Goal: Information Seeking & Learning: Find specific page/section

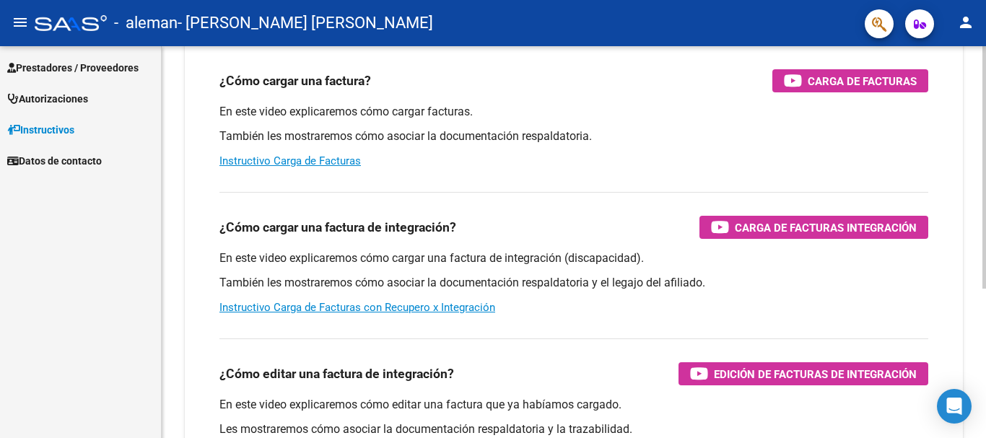
scroll to position [61, 0]
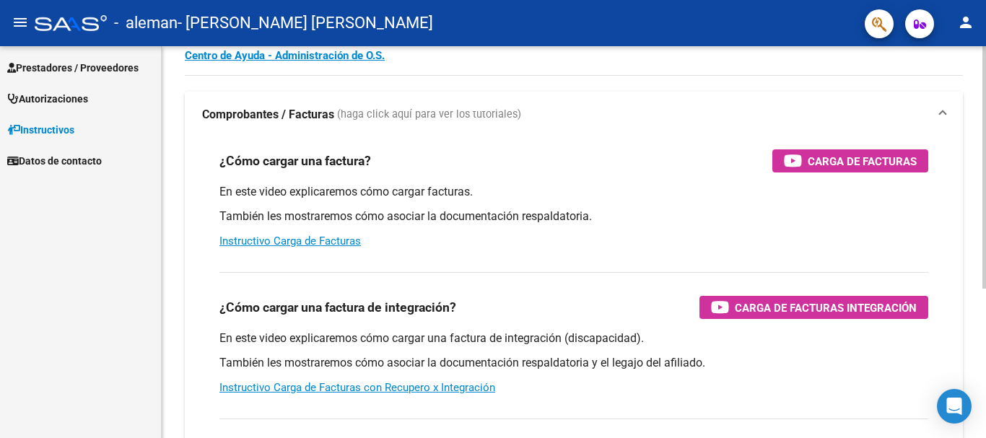
click at [978, 130] on div "Instructivos y Video Tutoriales SAAS Centro de Ayuda - Administración de O.S. C…" at bounding box center [576, 302] width 828 height 633
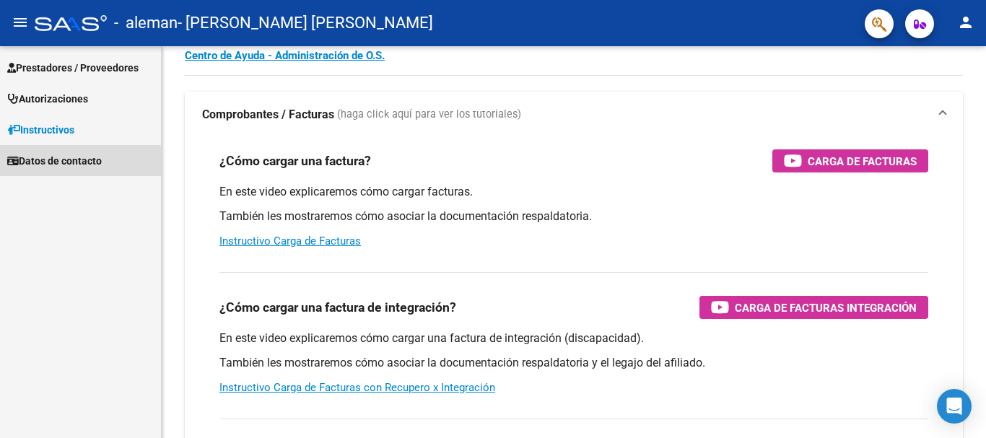
click at [30, 166] on span "Datos de contacto" at bounding box center [54, 161] width 95 height 16
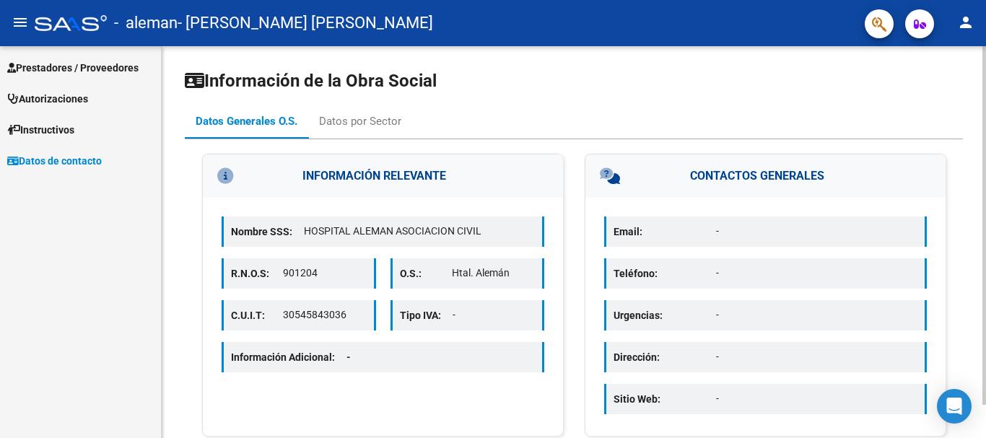
click at [978, 81] on div "Información de la Obra Social Datos Generales O.S. Datos por Sector INFORMACIÓN…" at bounding box center [576, 260] width 828 height 428
click at [343, 117] on div "Datos por Sector" at bounding box center [360, 121] width 82 height 16
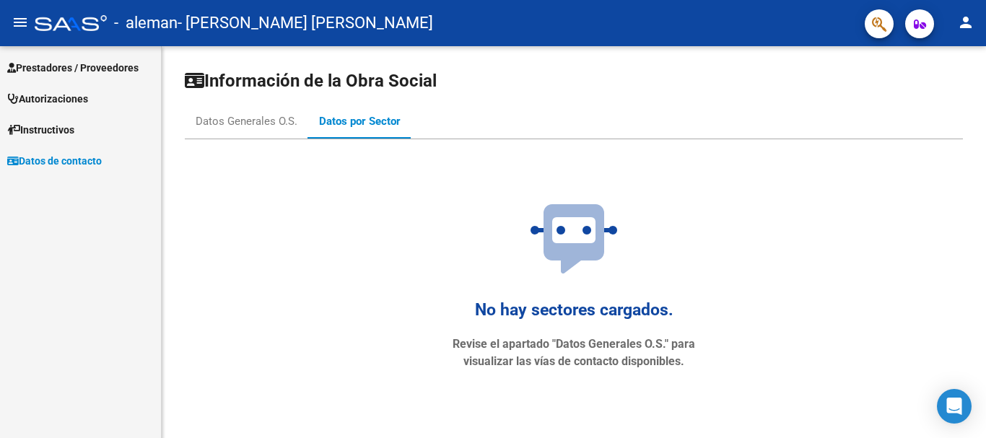
click at [62, 62] on span "Prestadores / Proveedores" at bounding box center [72, 68] width 131 height 16
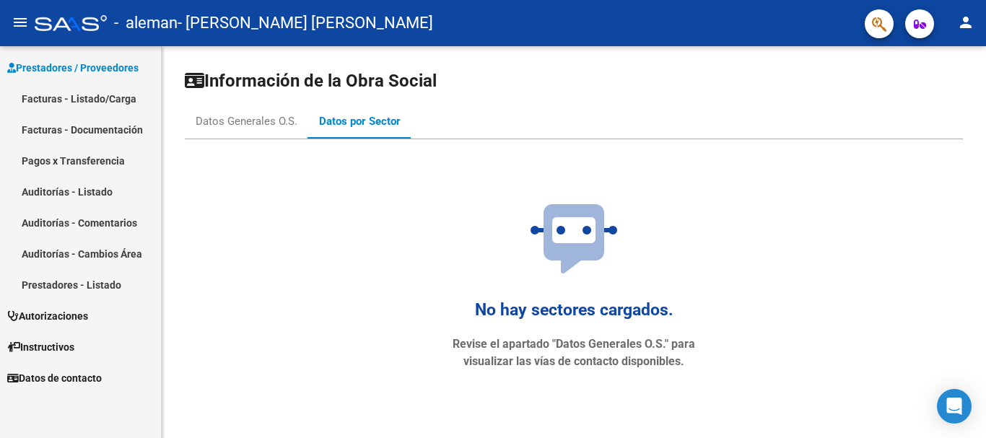
click at [98, 89] on link "Facturas - Listado/Carga" at bounding box center [80, 98] width 161 height 31
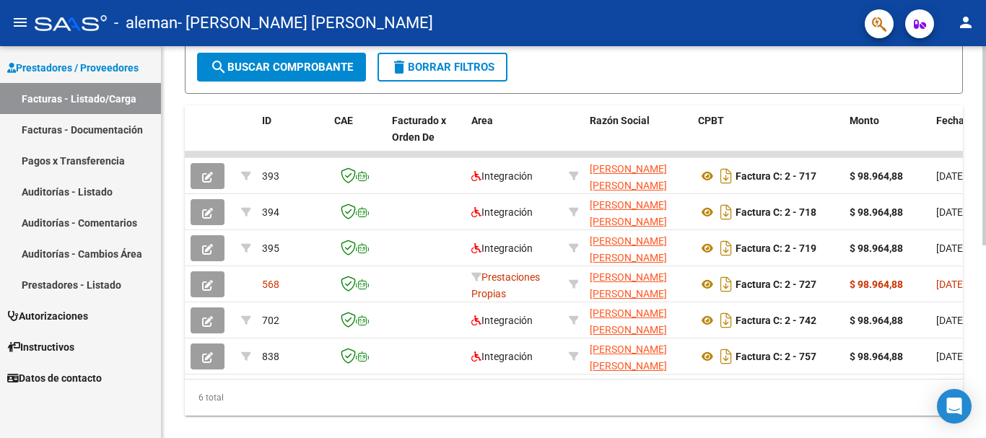
scroll to position [379, 0]
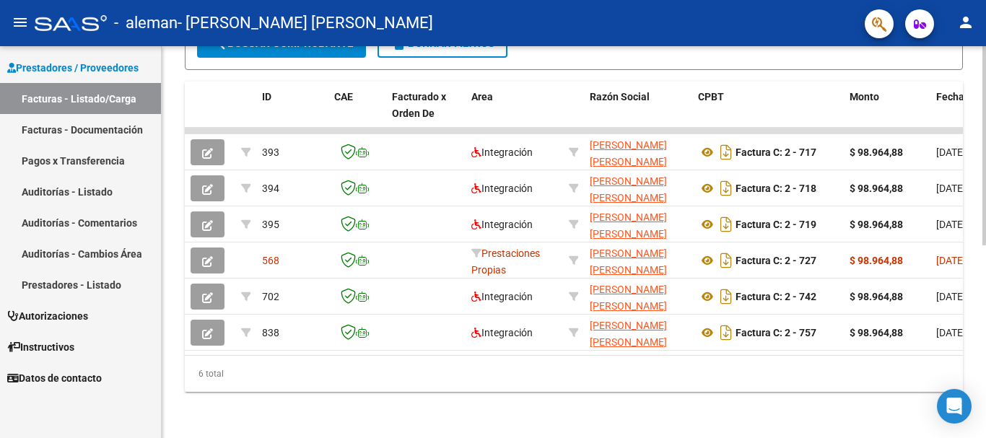
click at [980, 294] on div "Video tutorial PRESTADORES -> Listado de CPBTs Emitidos por Prestadores / Prove…" at bounding box center [576, 58] width 828 height 759
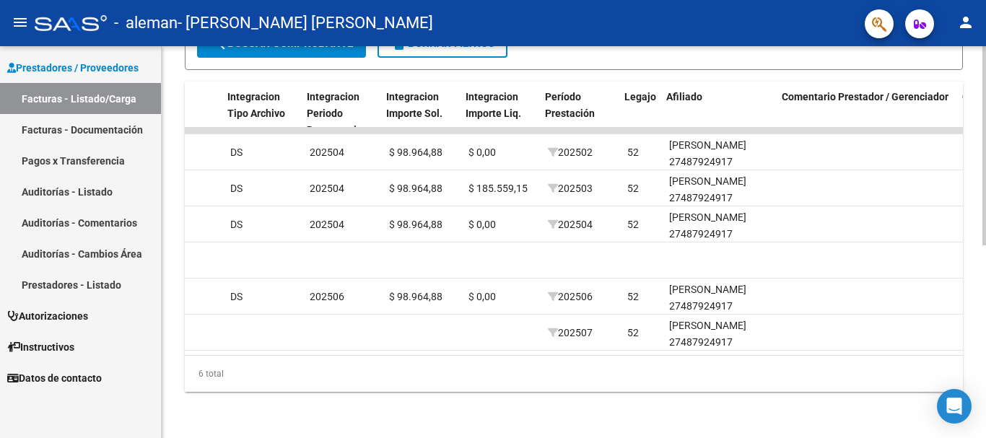
scroll to position [0, 1523]
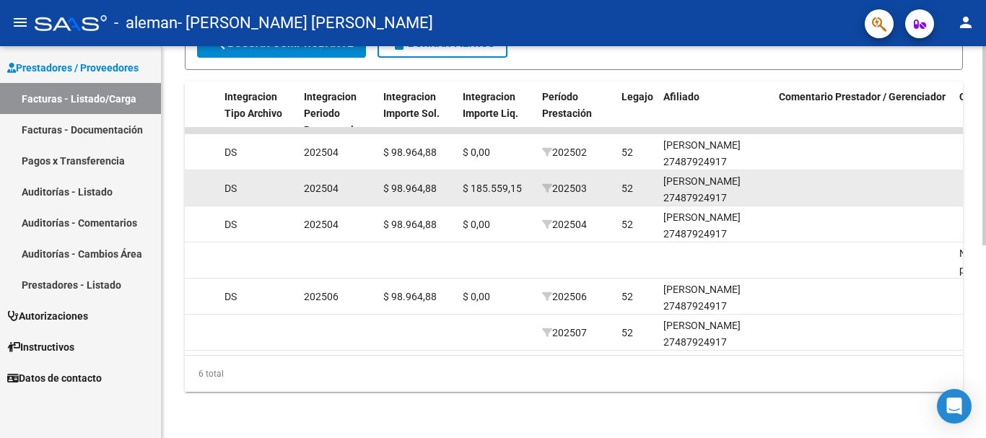
click at [488, 183] on span "$ 185.559,15" at bounding box center [491, 189] width 59 height 12
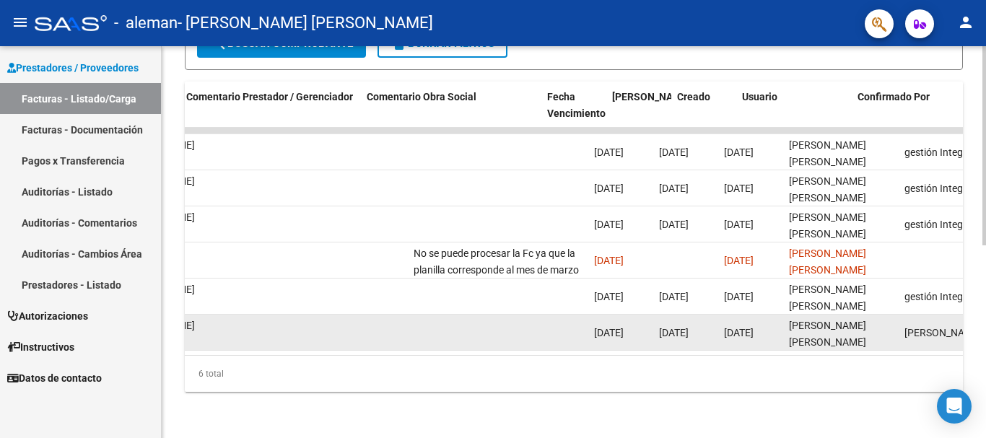
scroll to position [0, 2115]
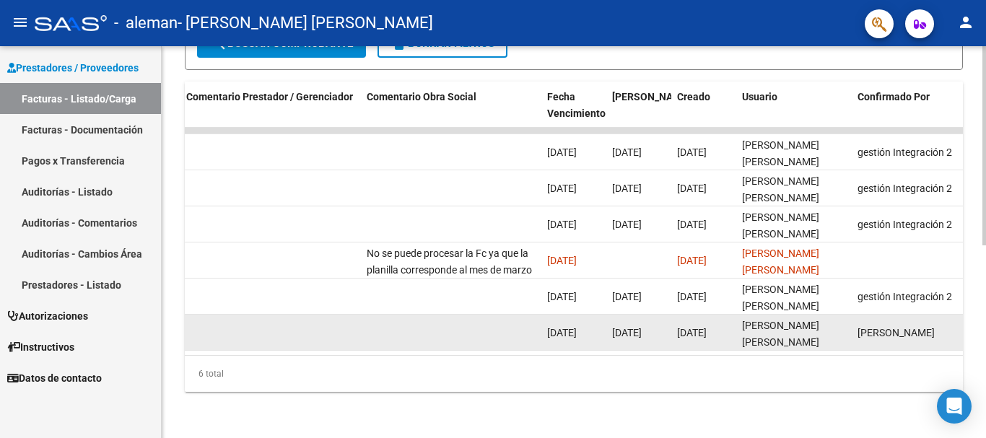
click at [886, 315] on datatable-body-cell "[PERSON_NAME]" at bounding box center [908, 332] width 115 height 35
click at [837, 324] on div "[PERSON_NAME] [PERSON_NAME]" at bounding box center [794, 332] width 104 height 30
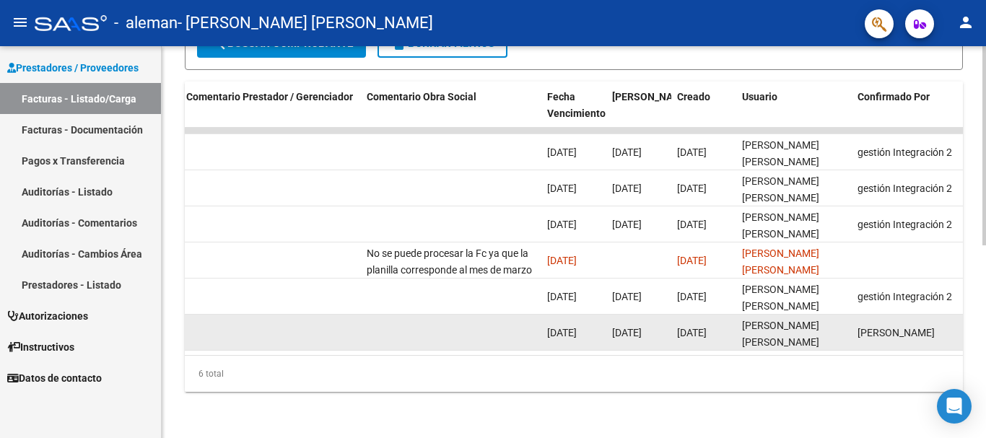
click at [635, 327] on span "[DATE]" at bounding box center [627, 333] width 30 height 12
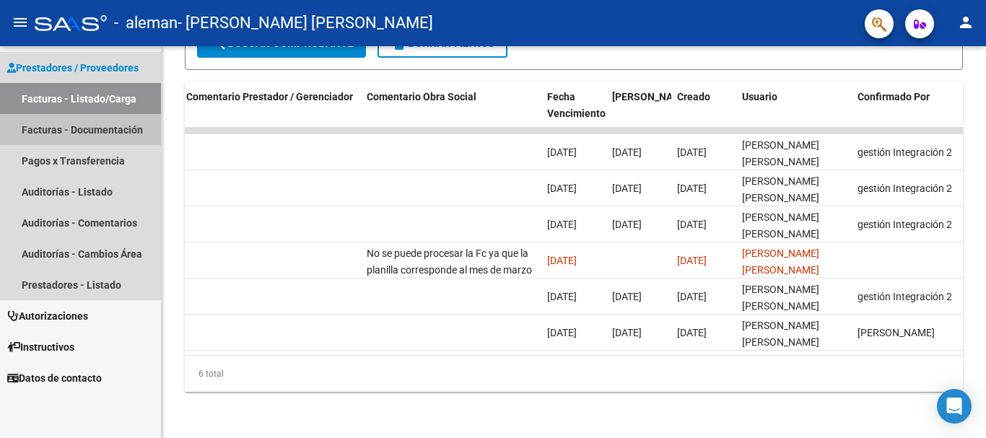
click at [96, 128] on link "Facturas - Documentación" at bounding box center [80, 129] width 161 height 31
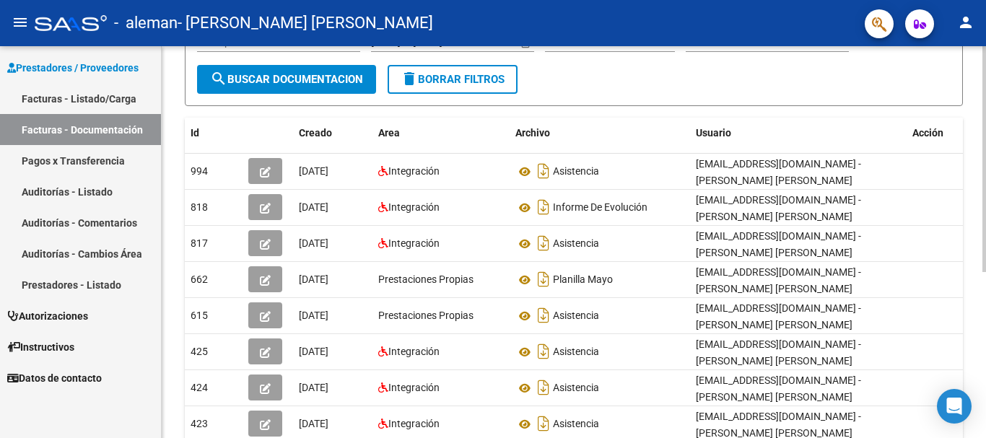
scroll to position [173, 0]
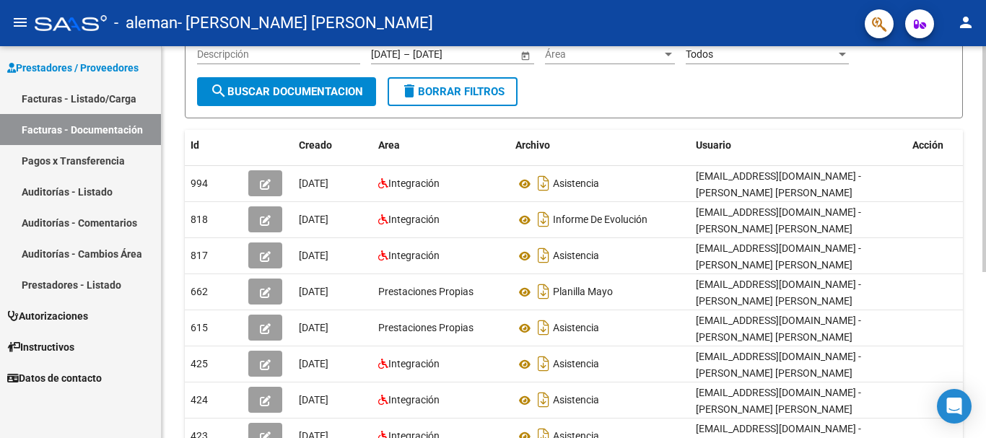
click at [978, 184] on div "PRESTADORES -> Comprobantes - Documentación Respaldatoria cloud_download Export…" at bounding box center [576, 207] width 828 height 669
click at [110, 153] on link "Pagos x Transferencia" at bounding box center [80, 160] width 161 height 31
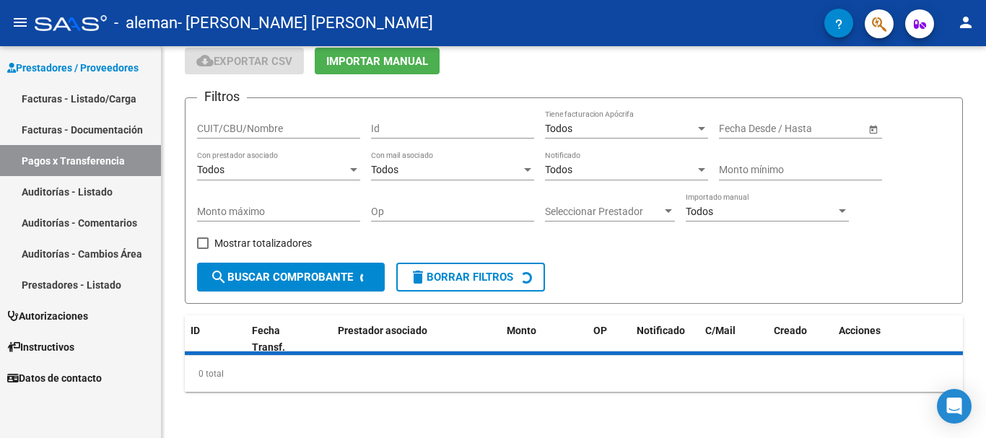
scroll to position [91, 0]
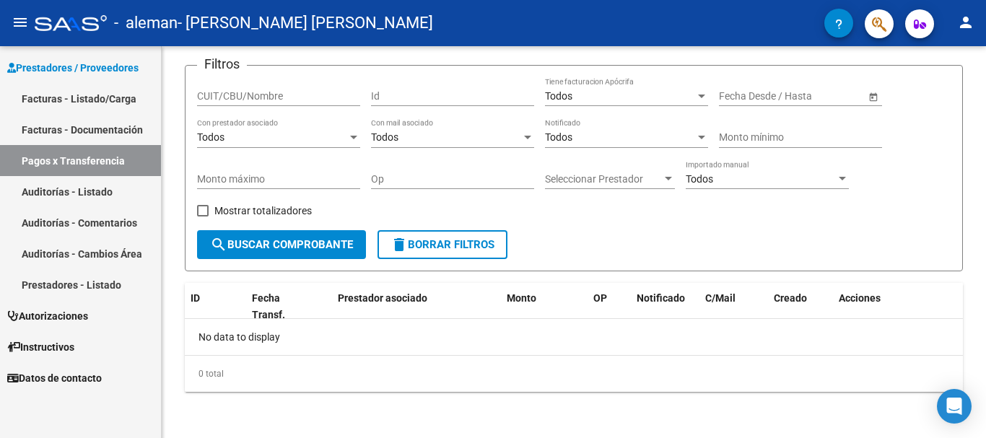
click at [102, 183] on link "Auditorías - Listado" at bounding box center [80, 191] width 161 height 31
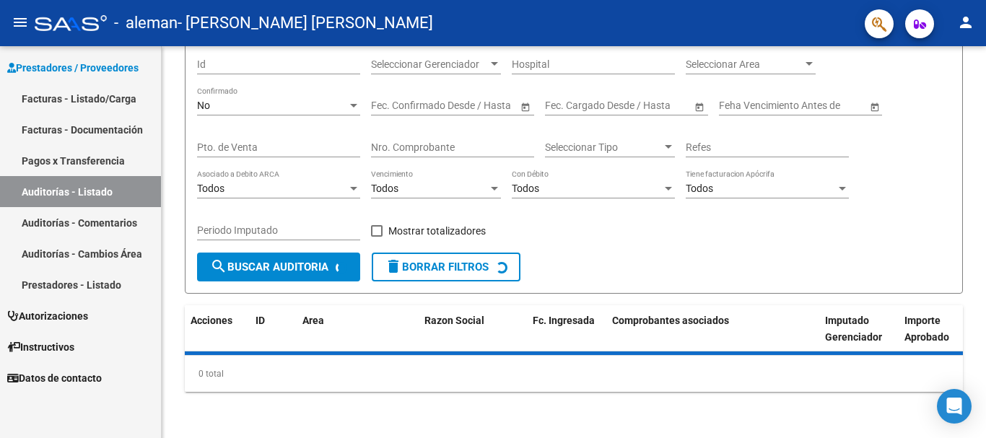
scroll to position [154, 0]
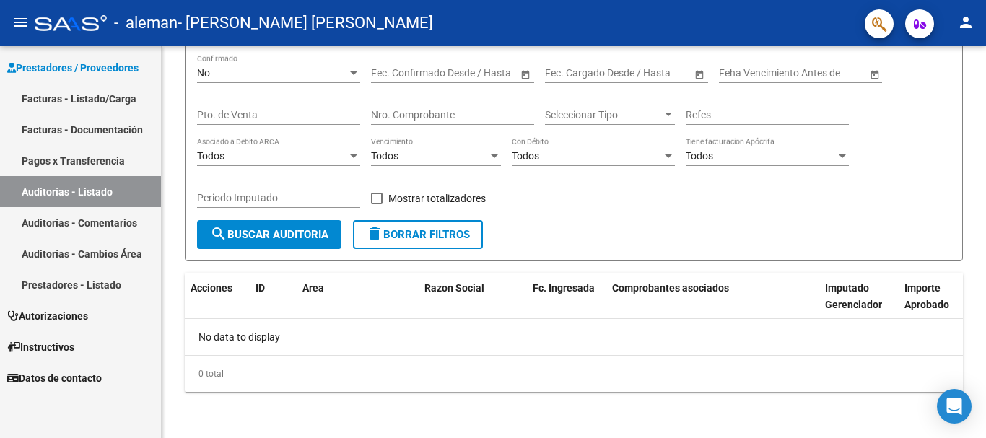
click at [102, 217] on link "Auditorías - Comentarios" at bounding box center [80, 222] width 161 height 31
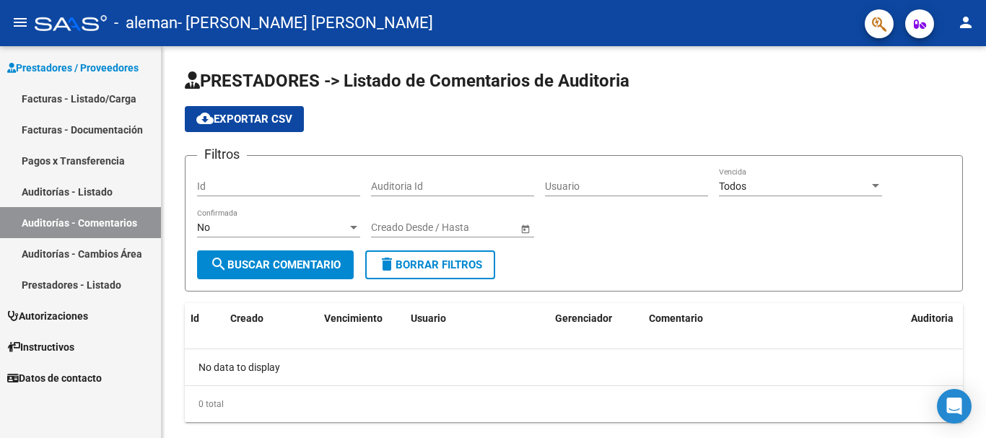
click at [112, 246] on link "Auditorías - Cambios Área" at bounding box center [80, 253] width 161 height 31
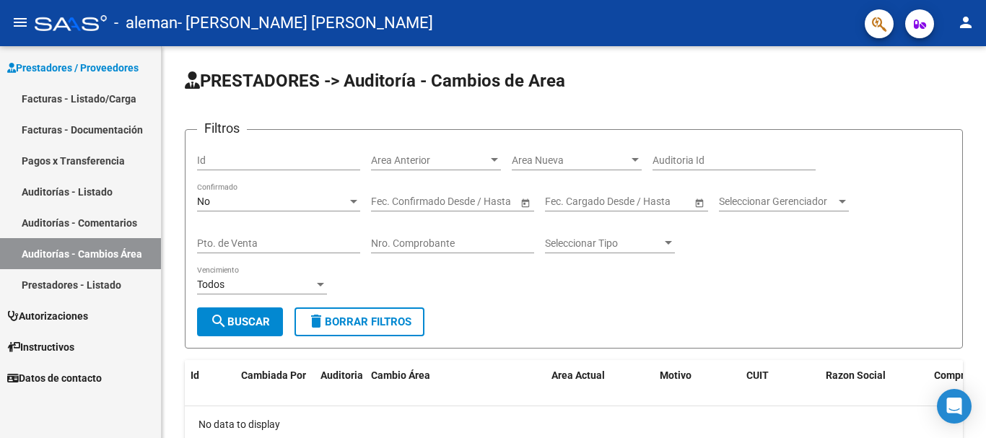
click at [102, 289] on link "Prestadores - Listado" at bounding box center [80, 284] width 161 height 31
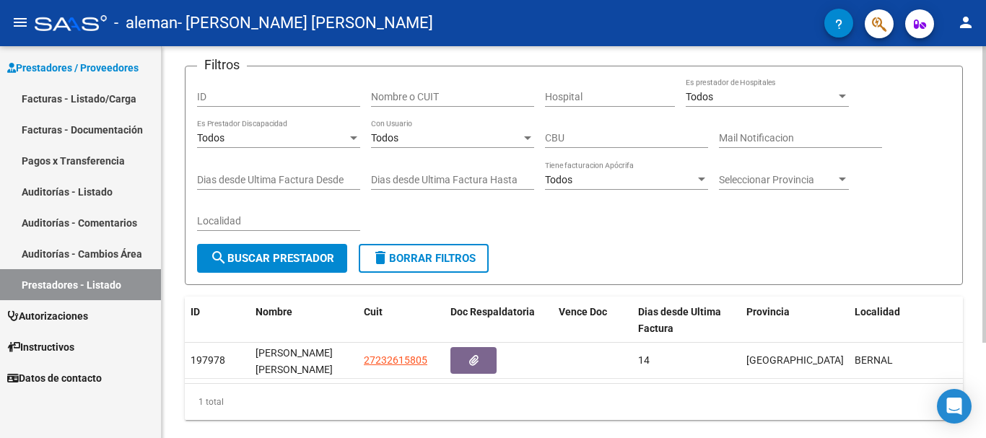
scroll to position [126, 0]
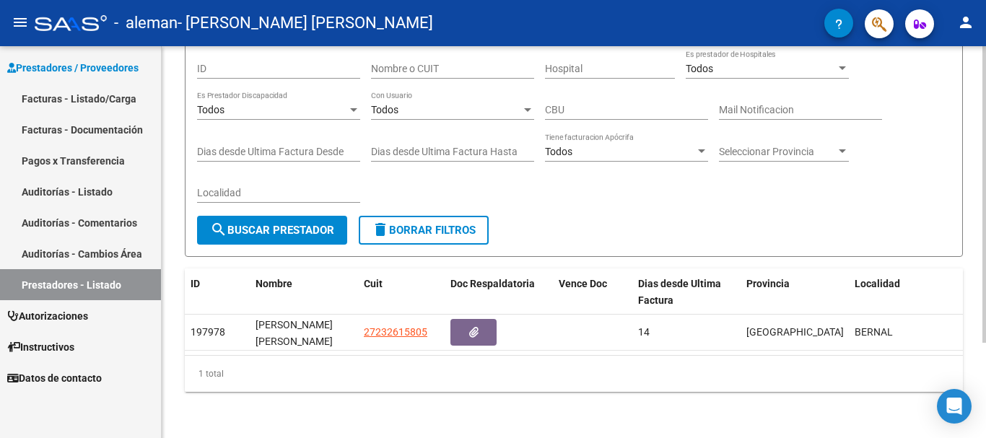
click at [979, 197] on div "PRESTADORES -> Listado de Prestadores / Proveedores cloud_download Exportar CSV…" at bounding box center [576, 183] width 828 height 509
click at [87, 322] on span "Autorizaciones" at bounding box center [47, 316] width 81 height 16
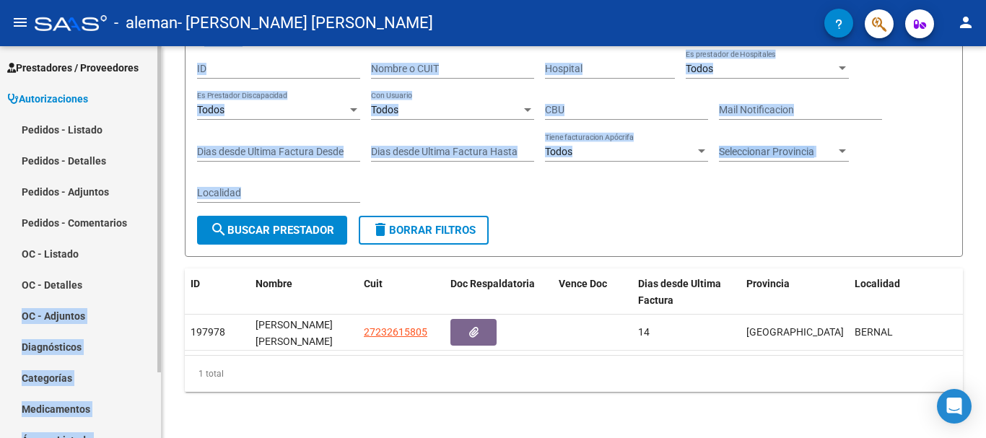
drag, startPoint x: 162, startPoint y: 265, endPoint x: 156, endPoint y: 283, distance: 18.9
click at [156, 283] on mat-sidenav-container "Prestadores / Proveedores Facturas - Listado/Carga Facturas - Documentación Pag…" at bounding box center [493, 242] width 986 height 392
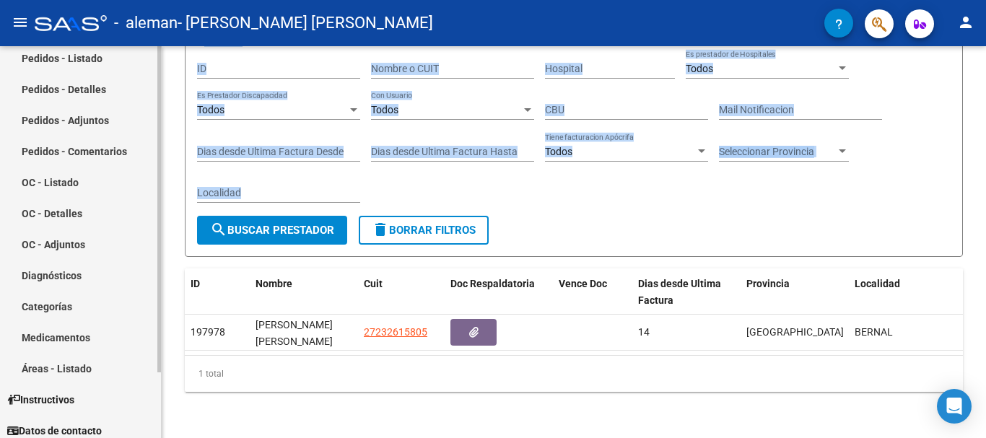
scroll to position [79, 0]
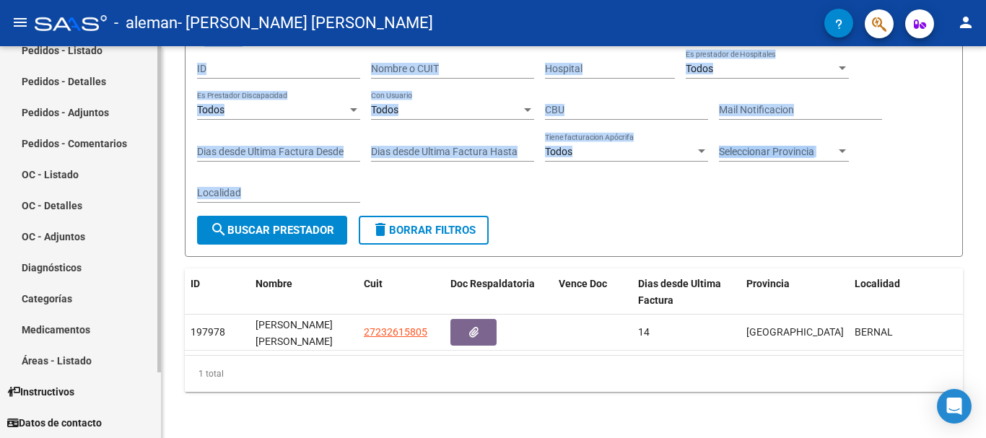
click at [165, 380] on mat-sidenav-container "Prestadores / Proveedores Facturas - Listado/Carga Facturas - Documentación Pag…" at bounding box center [493, 242] width 986 height 392
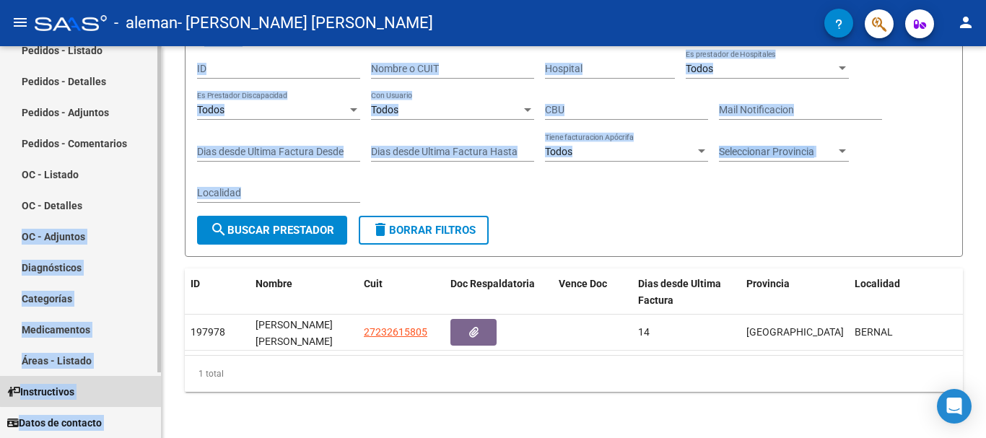
click at [96, 383] on link "Instructivos" at bounding box center [80, 391] width 161 height 31
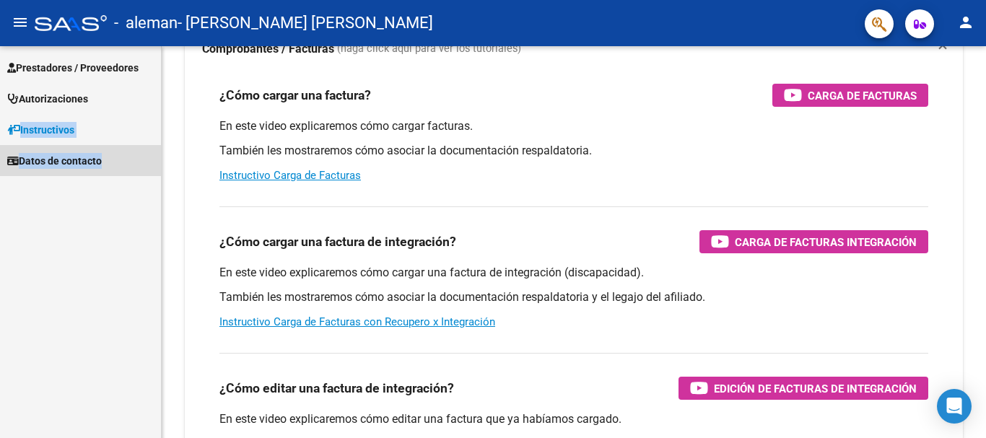
click at [43, 163] on span "Datos de contacto" at bounding box center [54, 161] width 95 height 16
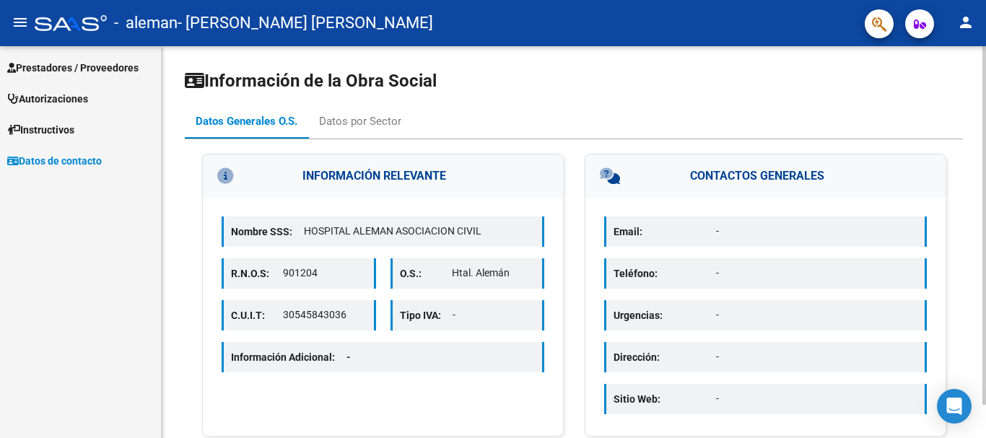
click at [424, 174] on h3 "INFORMACIÓN RELEVANTE" at bounding box center [383, 175] width 360 height 43
drag, startPoint x: 495, startPoint y: 160, endPoint x: 436, endPoint y: 144, distance: 61.4
click at [447, 148] on div "INFORMACIÓN RELEVANTE Nombre SSS: HOSPITAL ALEMAN ASOCIACION CIVIL R.N.O.S: 901…" at bounding box center [574, 289] width 778 height 300
click at [372, 126] on div "Datos por Sector" at bounding box center [360, 121] width 82 height 16
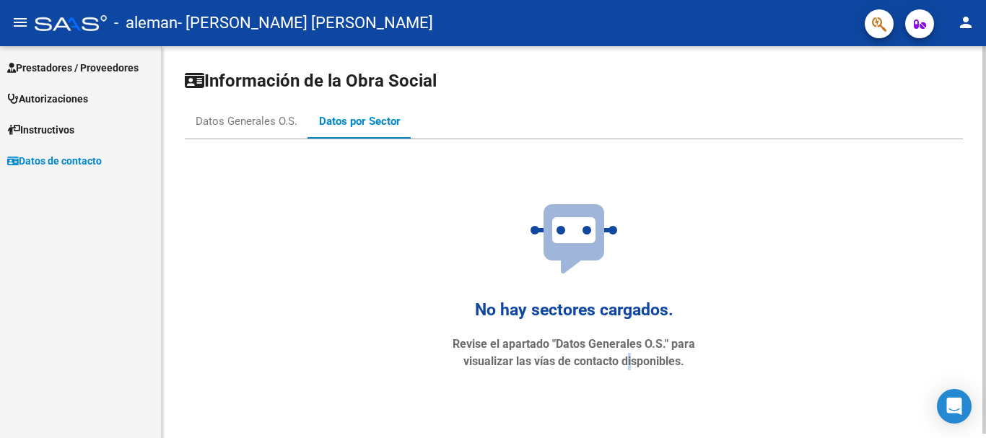
click at [628, 381] on div "No hay sectores cargados. Revise el apartado "Datos Generales O.S." para visual…" at bounding box center [573, 291] width 303 height 232
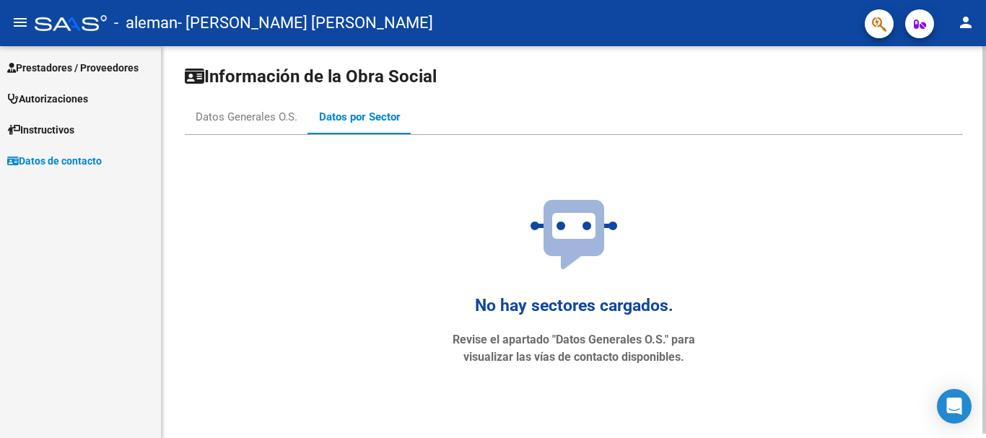
click at [547, 30] on div "menu - [PERSON_NAME] [PERSON_NAME] person Prestadores / Proveedores Facturas - …" at bounding box center [493, 219] width 986 height 438
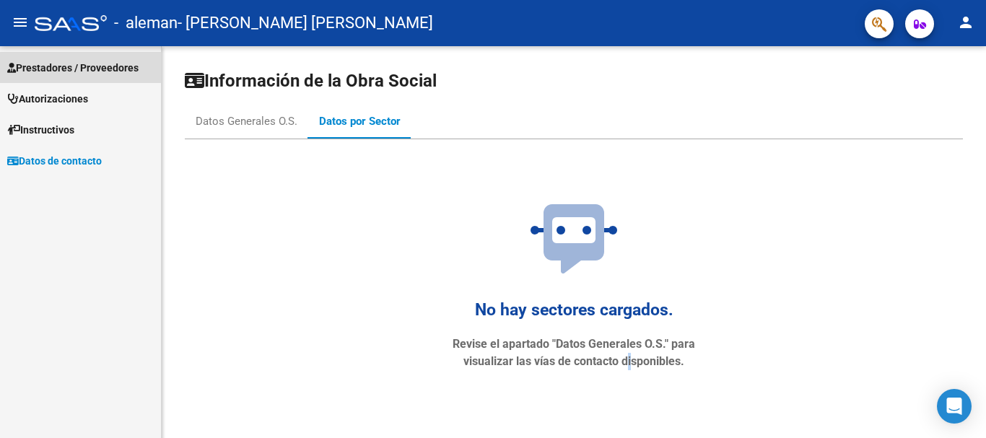
click at [27, 63] on span "Prestadores / Proveedores" at bounding box center [72, 68] width 131 height 16
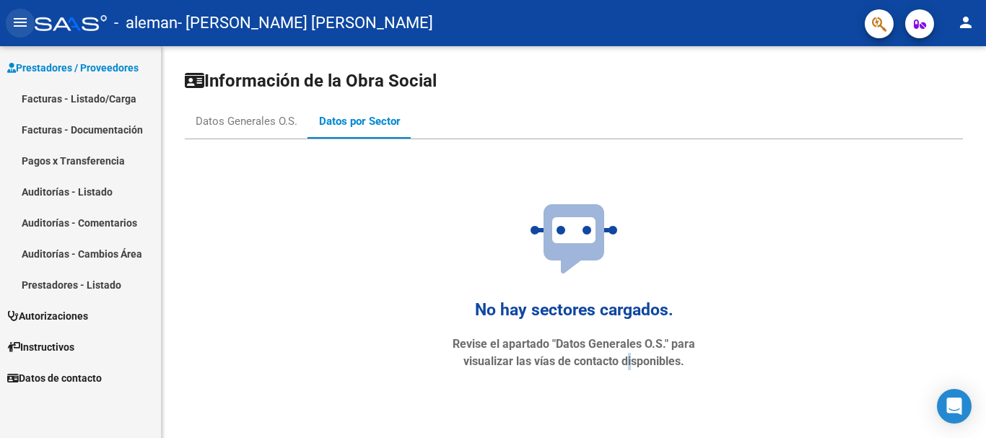
click at [19, 23] on mat-icon "menu" at bounding box center [20, 22] width 17 height 17
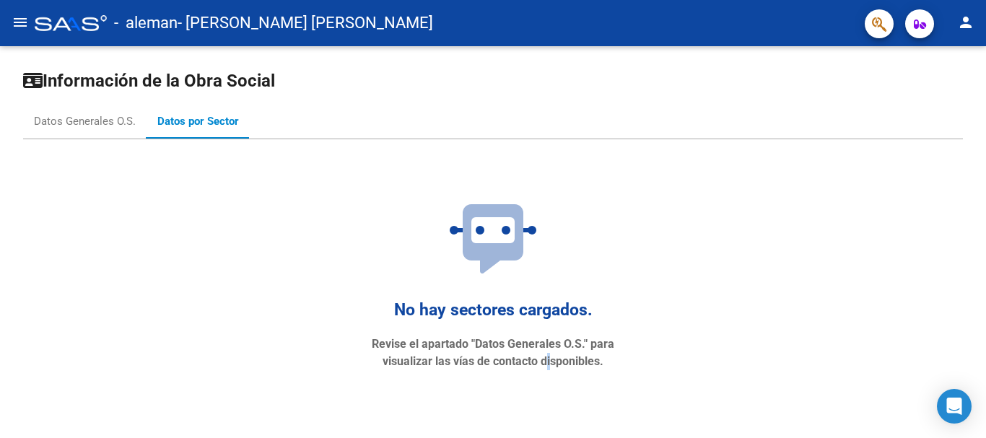
click at [916, 27] on icon "button" at bounding box center [919, 24] width 12 height 11
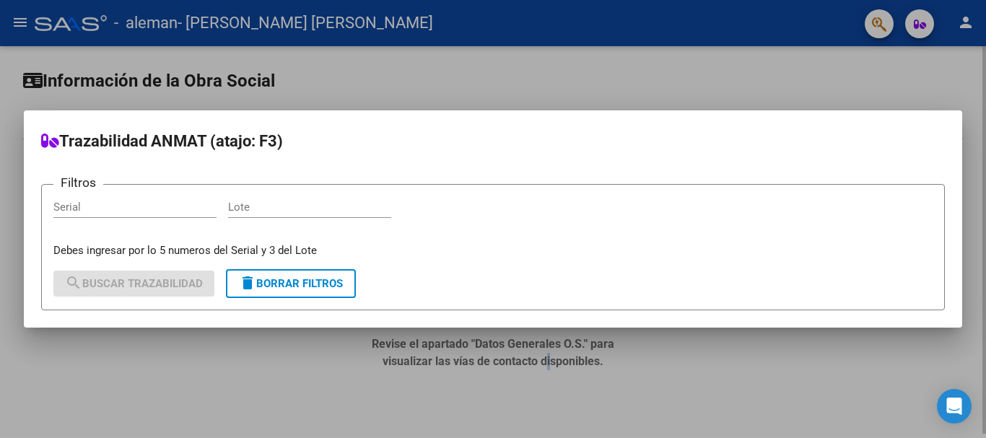
drag, startPoint x: 945, startPoint y: 41, endPoint x: 584, endPoint y: 66, distance: 361.6
click at [584, 66] on div at bounding box center [493, 219] width 986 height 438
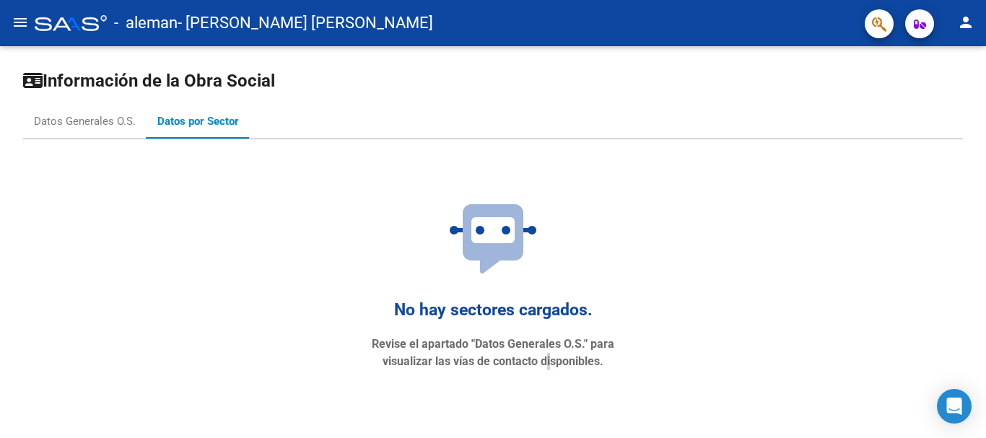
drag, startPoint x: 584, startPoint y: 66, endPoint x: 985, endPoint y: 13, distance: 404.0
click at [985, 13] on div "menu - [PERSON_NAME] [PERSON_NAME] person Prestadores / Proveedores Facturas - …" at bounding box center [493, 219] width 986 height 438
click at [965, 25] on mat-icon "person" at bounding box center [965, 22] width 17 height 17
click at [965, 25] on div at bounding box center [493, 219] width 986 height 438
click at [965, 25] on mat-icon "person" at bounding box center [965, 22] width 17 height 17
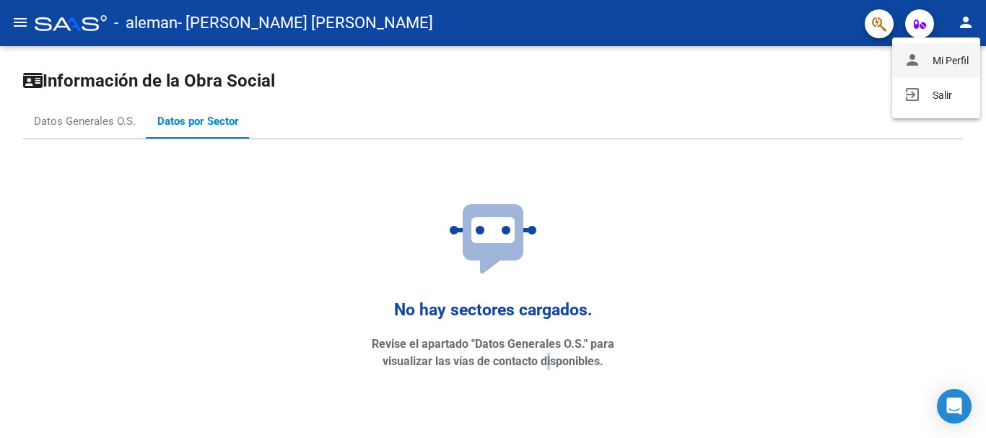
click at [946, 69] on button "person Mi Perfil" at bounding box center [936, 60] width 88 height 35
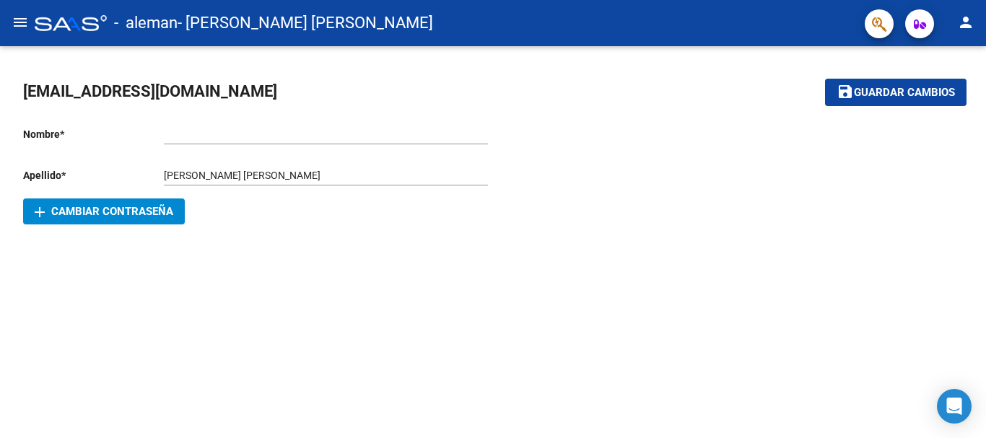
click at [59, 25] on div at bounding box center [71, 23] width 72 height 16
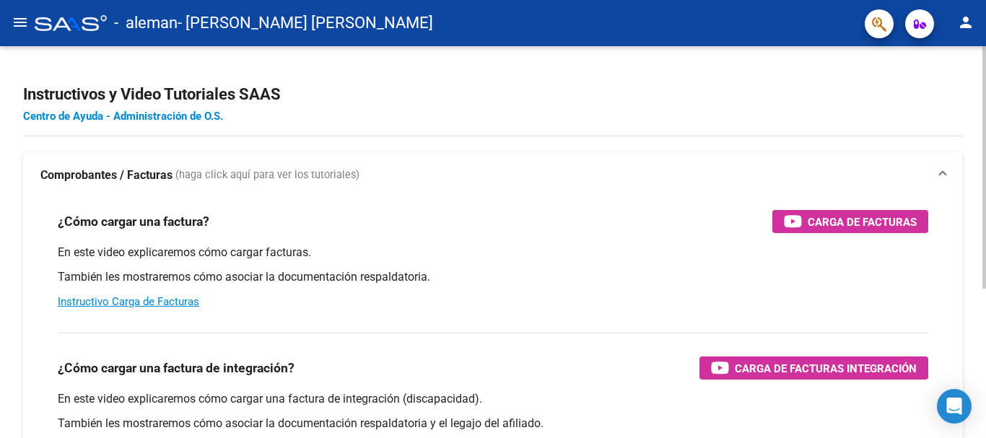
click at [136, 118] on link "Centro de Ayuda - Administración de O.S." at bounding box center [123, 116] width 200 height 13
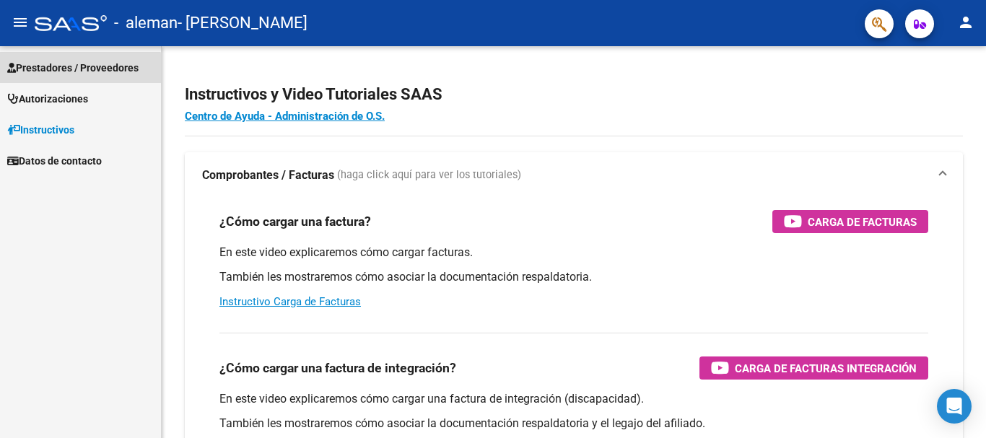
click at [62, 70] on span "Prestadores / Proveedores" at bounding box center [72, 68] width 131 height 16
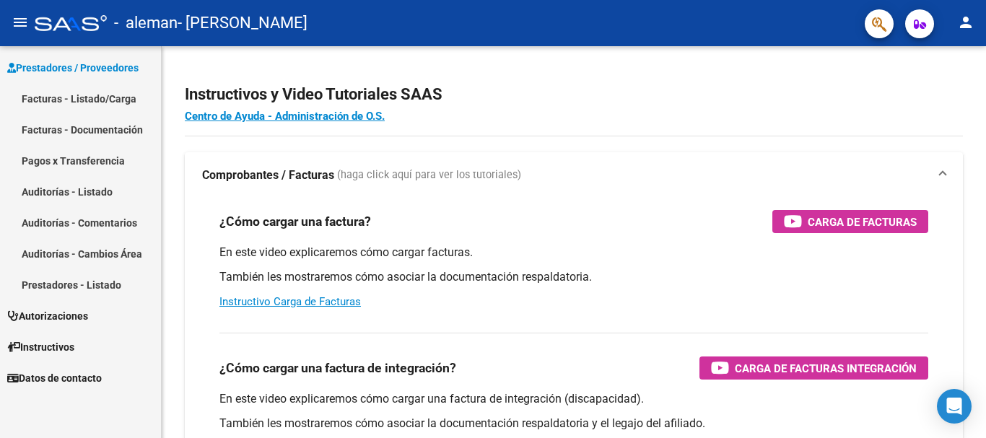
click at [51, 94] on link "Facturas - Listado/Carga" at bounding box center [80, 98] width 161 height 31
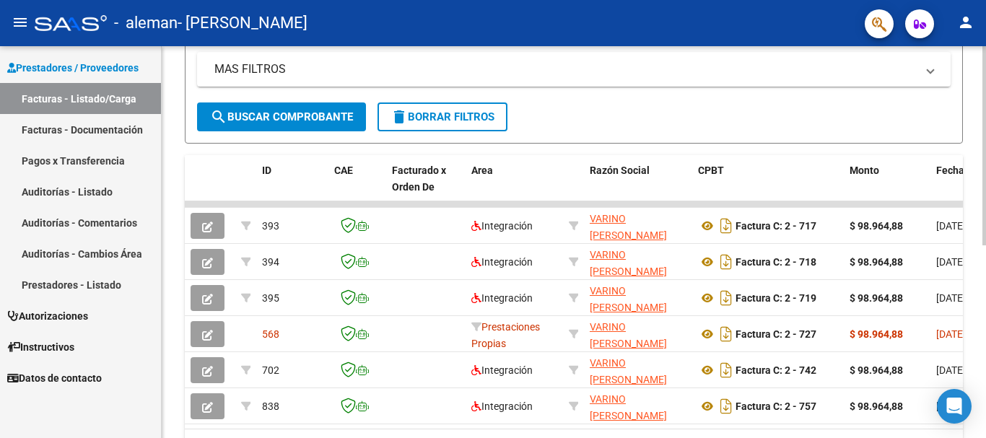
scroll to position [379, 0]
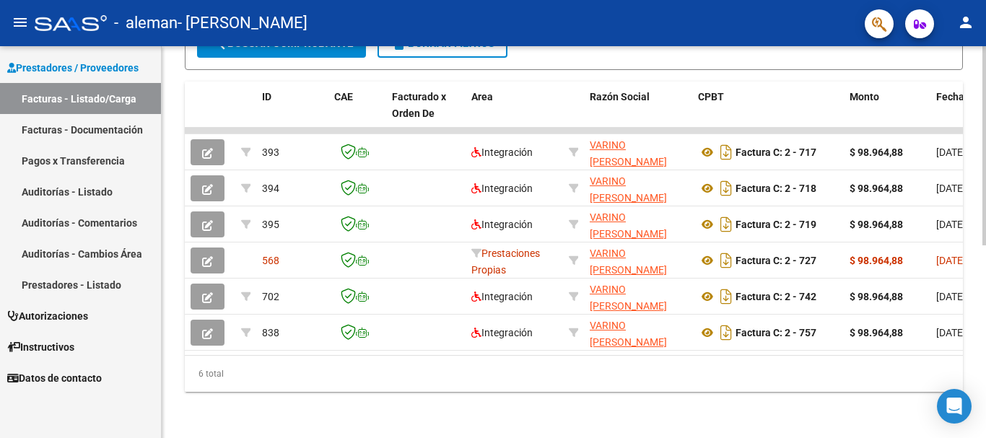
click at [952, 303] on div "Video tutorial PRESTADORES -> Listado de CPBTs Emitidos por Prestadores / Prove…" at bounding box center [576, 58] width 828 height 759
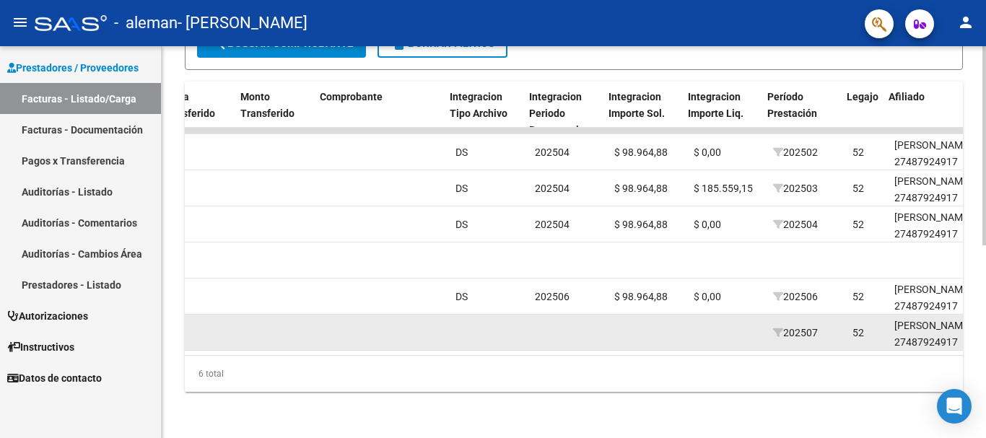
scroll to position [0, 1298]
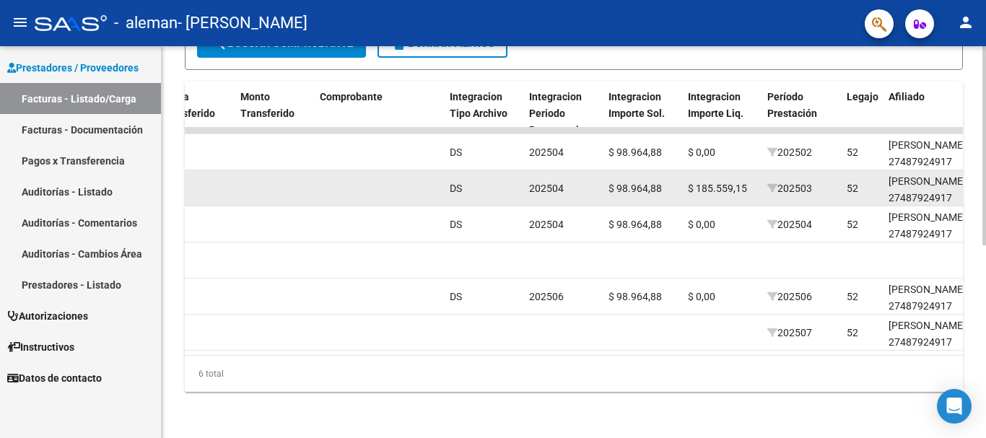
click at [736, 183] on span "$ 185.559,15" at bounding box center [717, 189] width 59 height 12
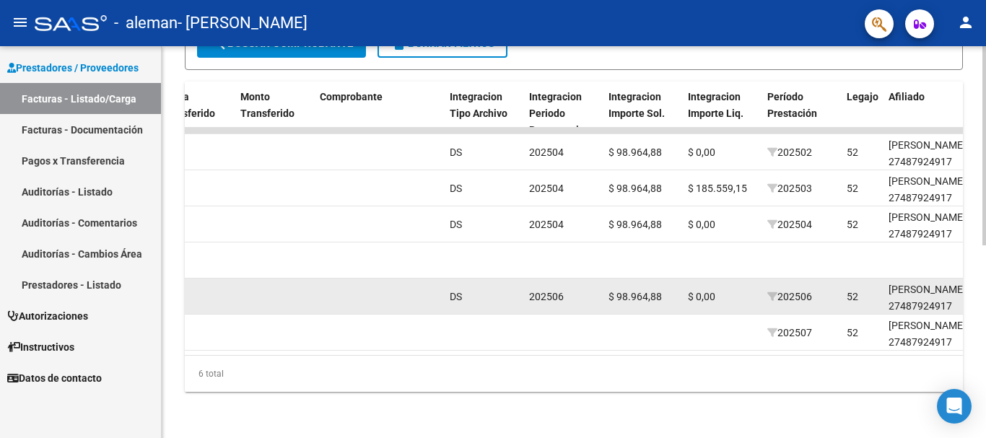
drag, startPoint x: 736, startPoint y: 177, endPoint x: 868, endPoint y: 278, distance: 165.8
click at [868, 289] on div "52" at bounding box center [861, 297] width 30 height 17
